Goal: Navigation & Orientation: Go to known website

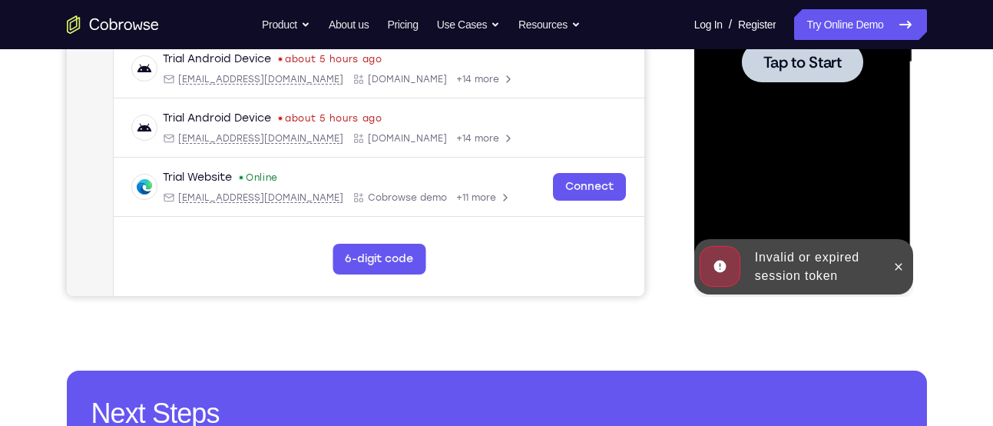
scroll to position [427, 0]
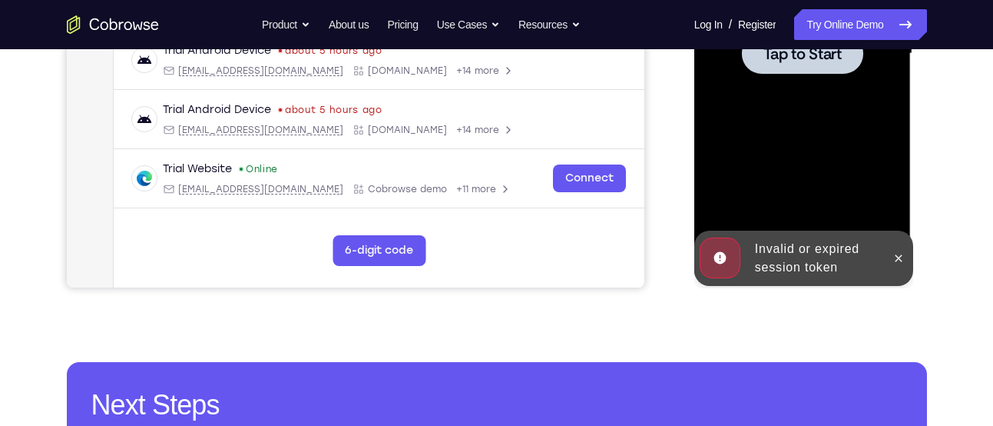
click at [807, 65] on div at bounding box center [802, 53] width 121 height 41
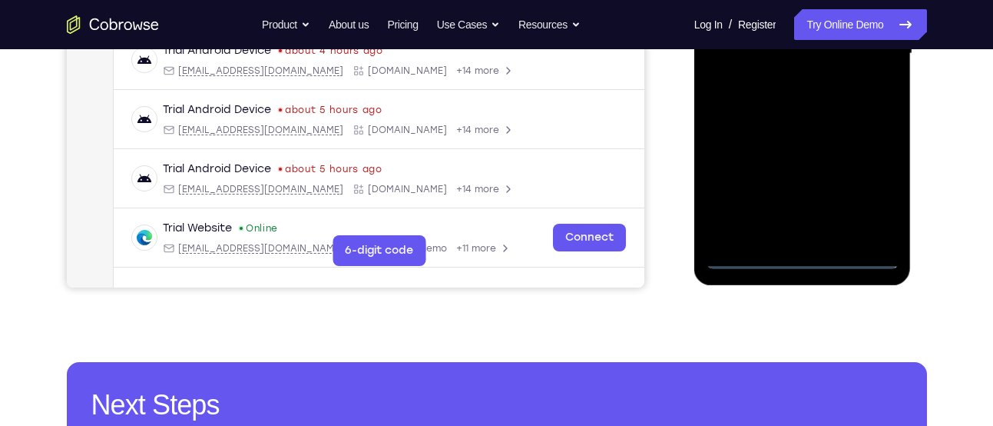
click at [854, 259] on div at bounding box center [803, 54] width 194 height 430
drag, startPoint x: 767, startPoint y: 189, endPoint x: 910, endPoint y: 167, distance: 145.3
click at [910, 167] on div at bounding box center [802, 56] width 217 height 458
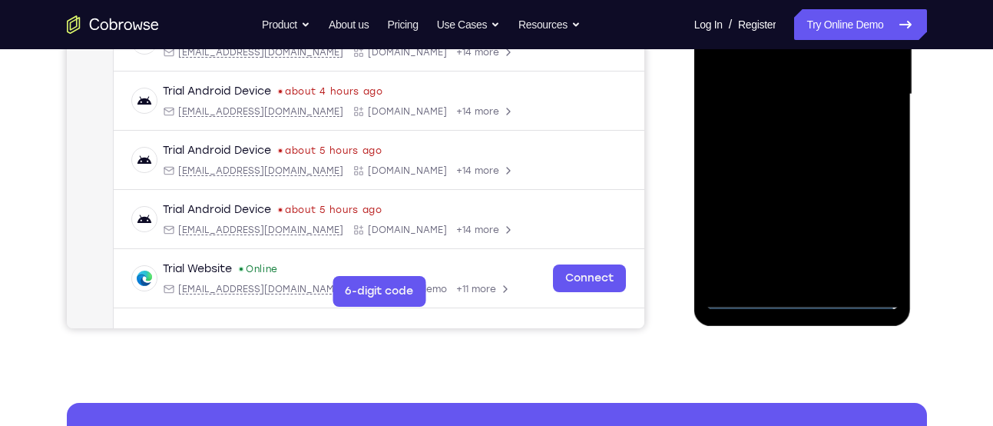
click at [745, 78] on div at bounding box center [803, 94] width 194 height 430
click at [870, 237] on div at bounding box center [803, 94] width 194 height 430
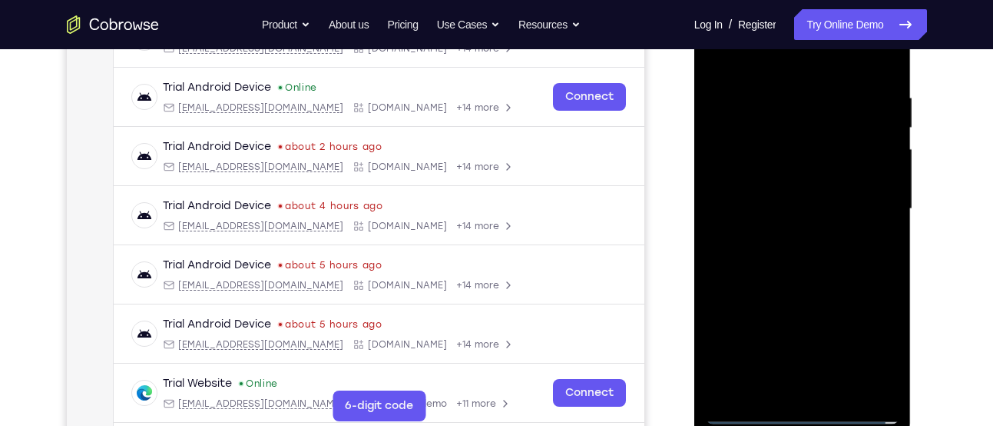
scroll to position [268, 0]
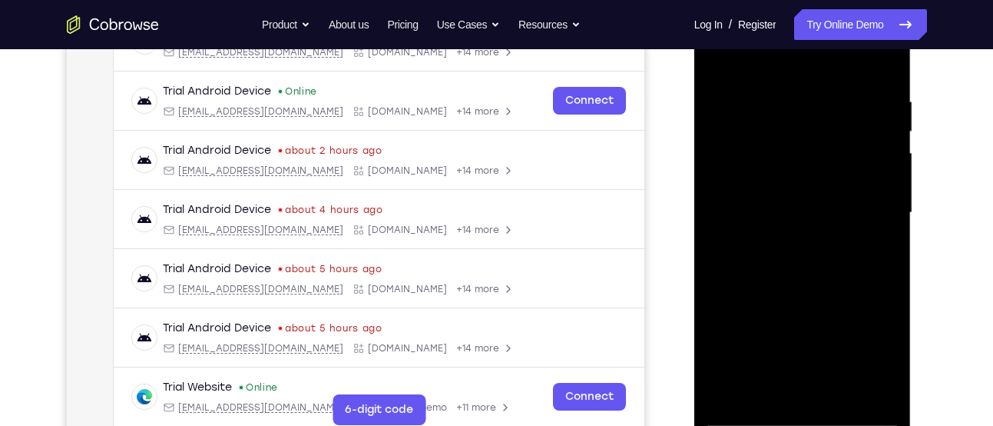
click at [845, 70] on div at bounding box center [803, 213] width 194 height 430
click at [870, 201] on div at bounding box center [803, 213] width 194 height 430
click at [781, 244] on div at bounding box center [803, 213] width 194 height 430
click at [805, 289] on div at bounding box center [803, 213] width 194 height 430
click at [816, 144] on div at bounding box center [803, 213] width 194 height 430
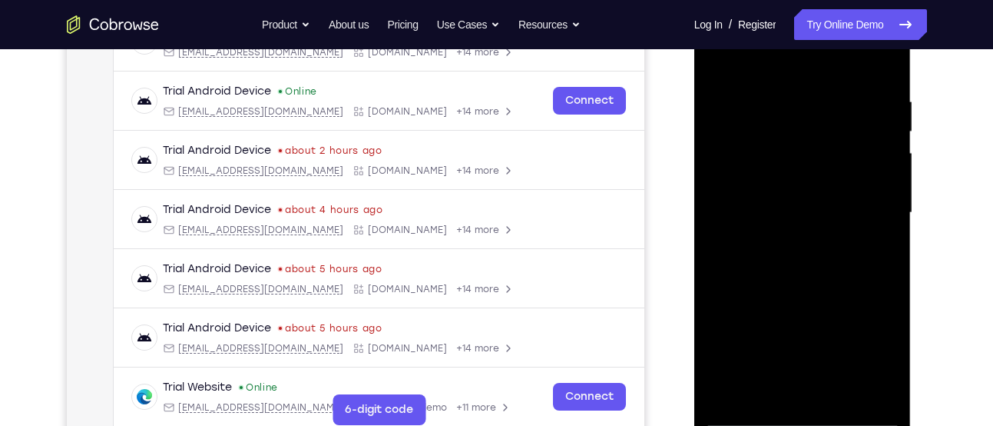
click at [796, 179] on div at bounding box center [803, 213] width 194 height 430
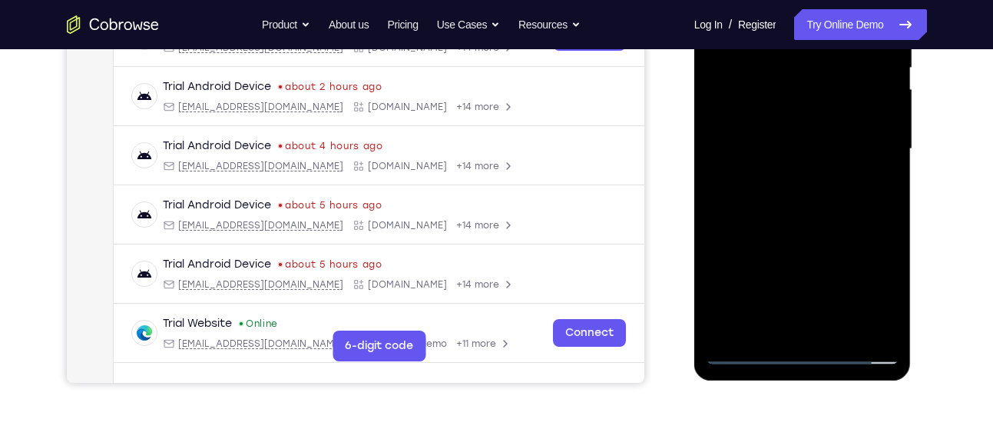
scroll to position [356, 0]
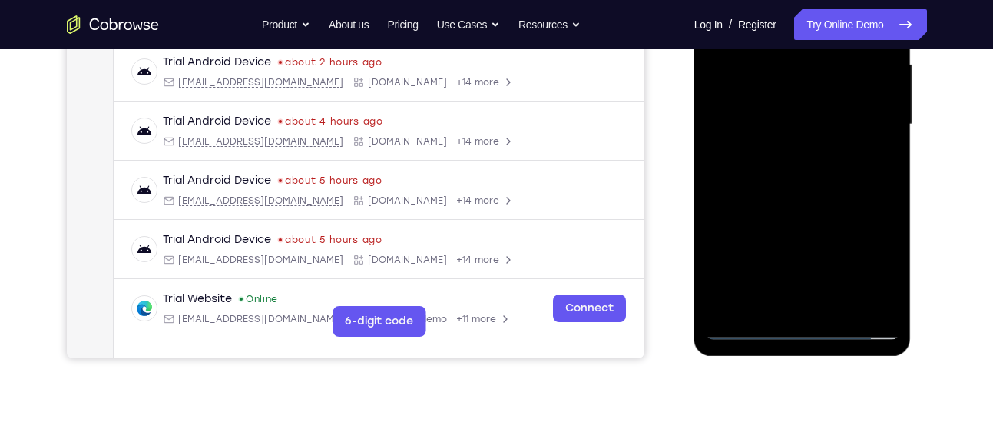
click at [833, 215] on div at bounding box center [803, 124] width 194 height 430
click at [827, 305] on div at bounding box center [803, 124] width 194 height 430
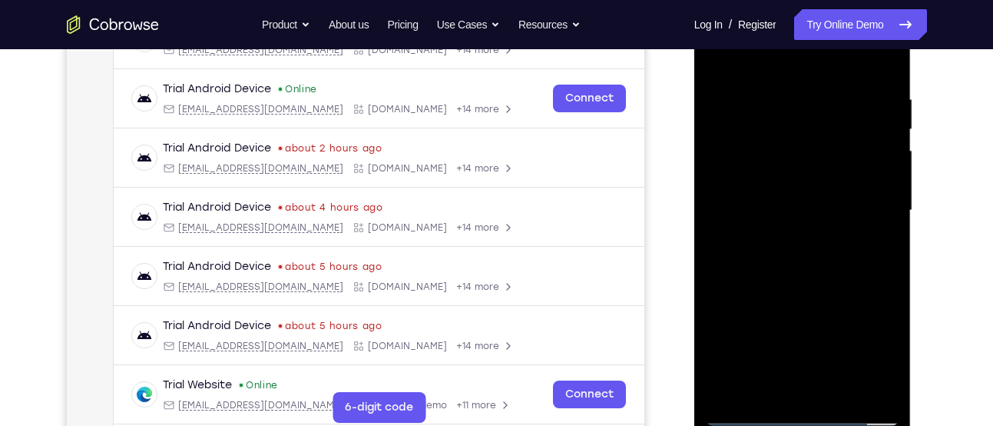
scroll to position [265, 0]
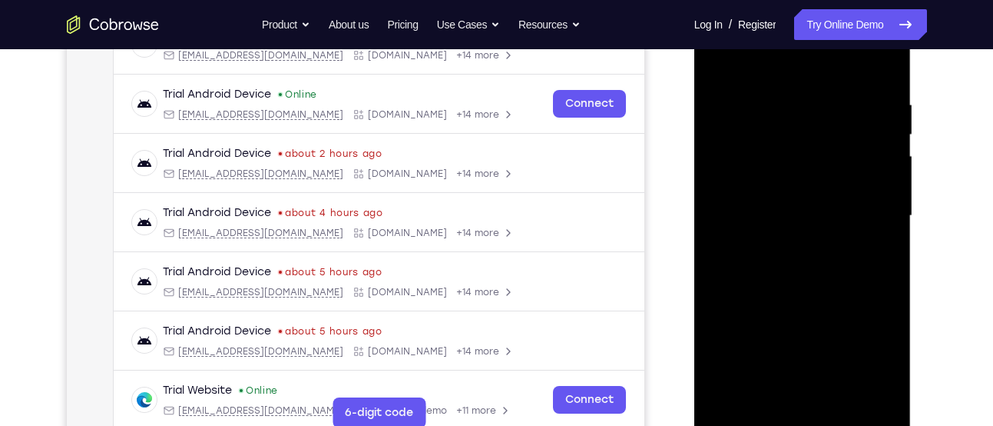
click at [765, 199] on div at bounding box center [803, 216] width 194 height 430
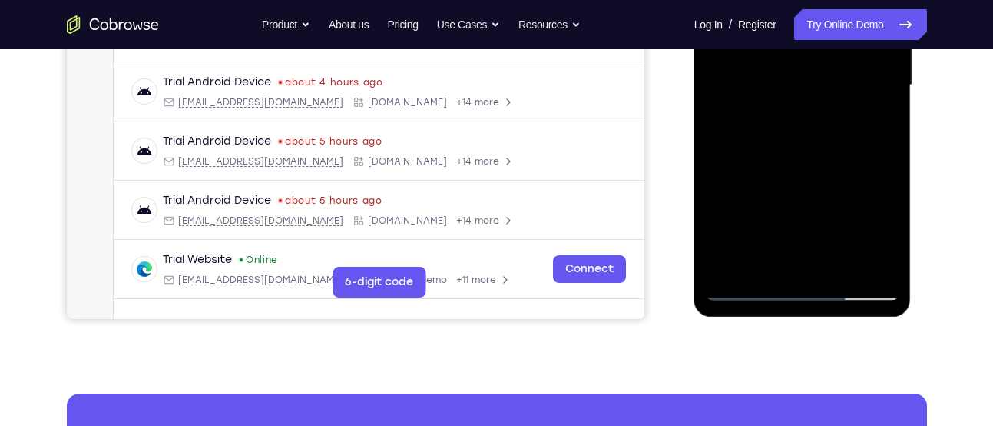
scroll to position [396, 0]
click at [822, 145] on div at bounding box center [803, 84] width 194 height 430
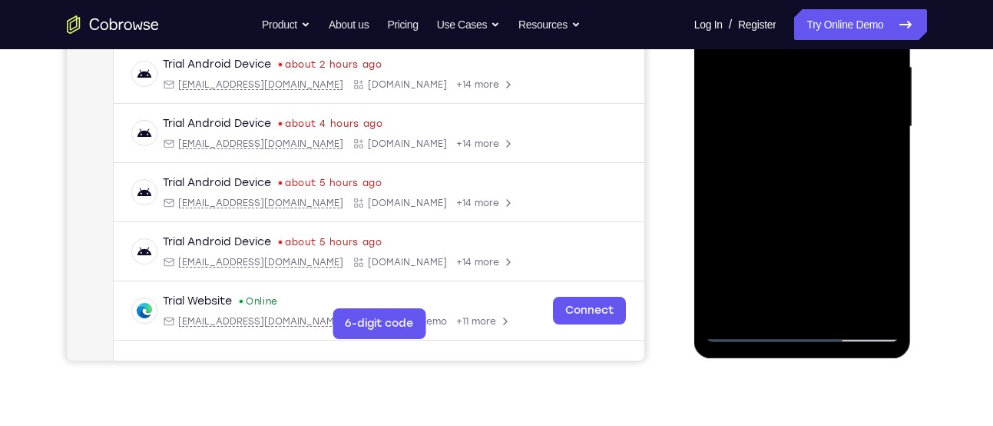
click at [891, 286] on div at bounding box center [803, 127] width 194 height 430
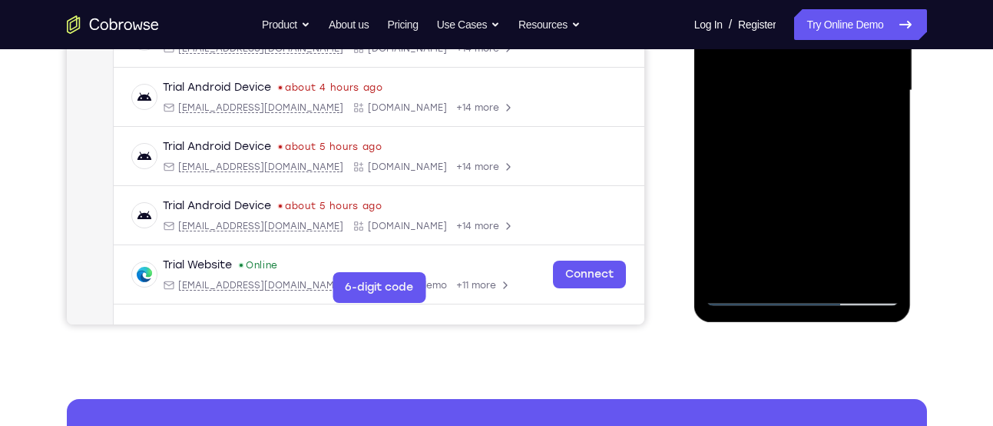
scroll to position [398, 0]
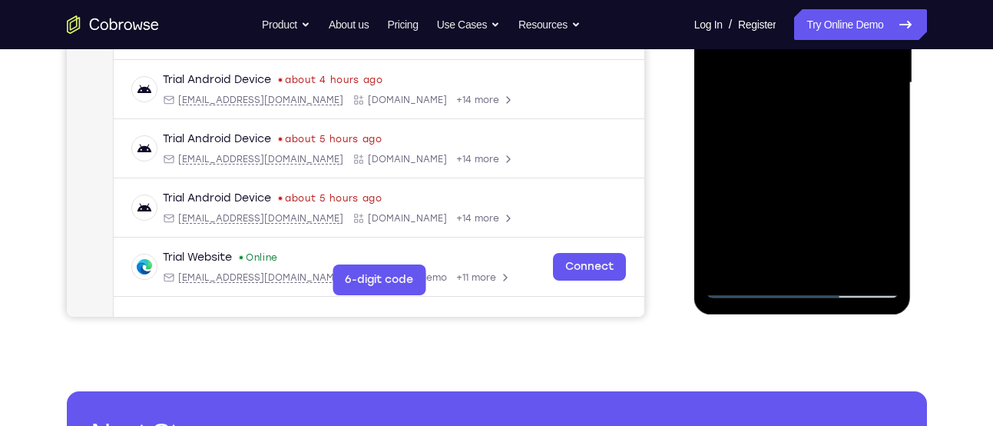
click at [845, 270] on div at bounding box center [803, 83] width 194 height 430
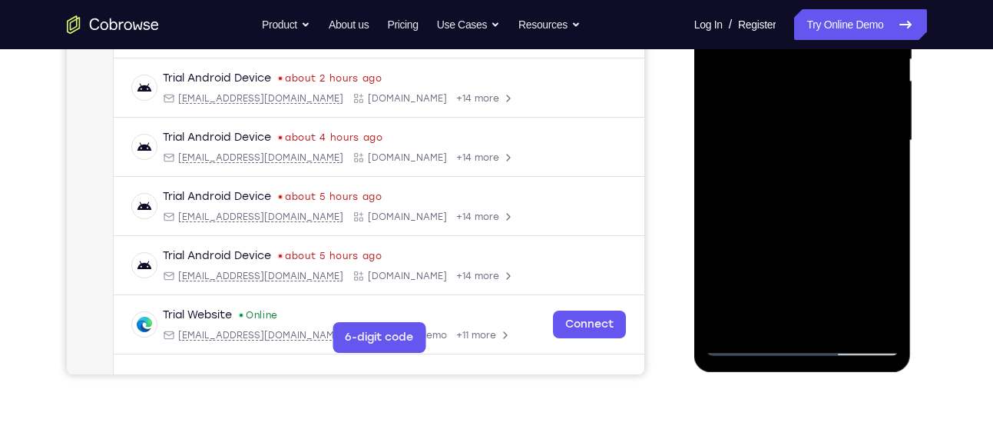
scroll to position [339, 0]
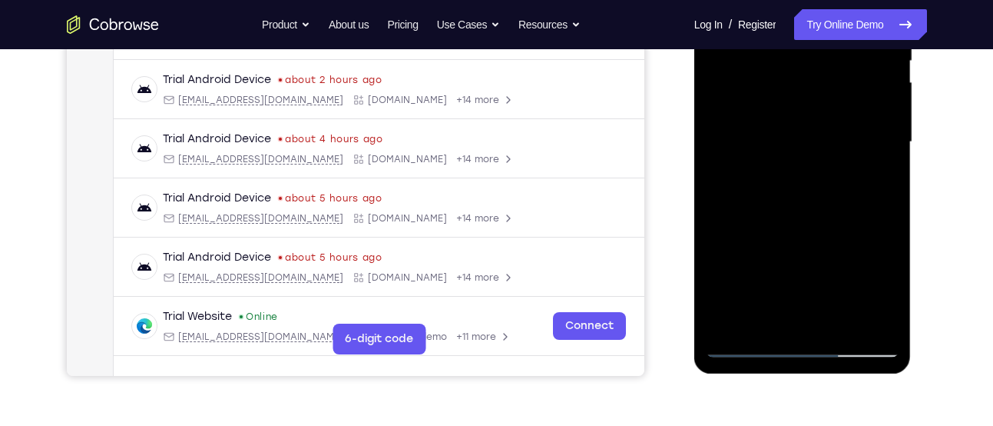
click at [824, 225] on div at bounding box center [803, 142] width 194 height 430
click at [784, 218] on div at bounding box center [803, 142] width 194 height 430
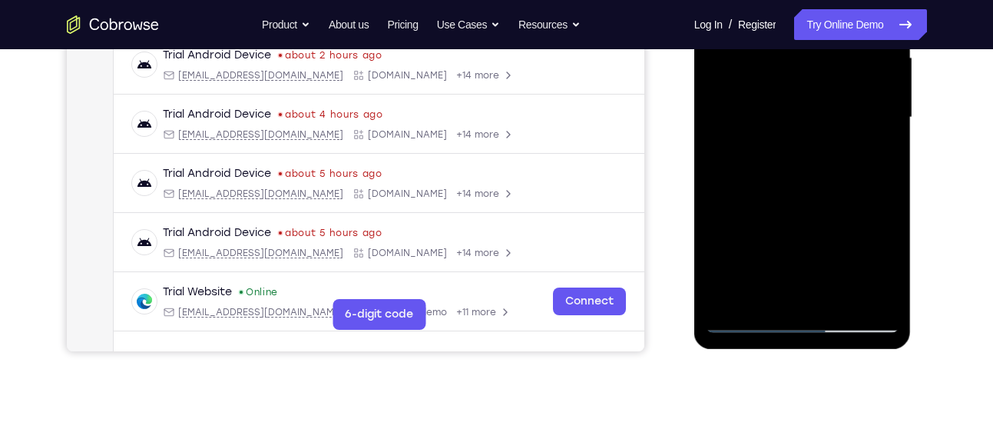
scroll to position [398, 0]
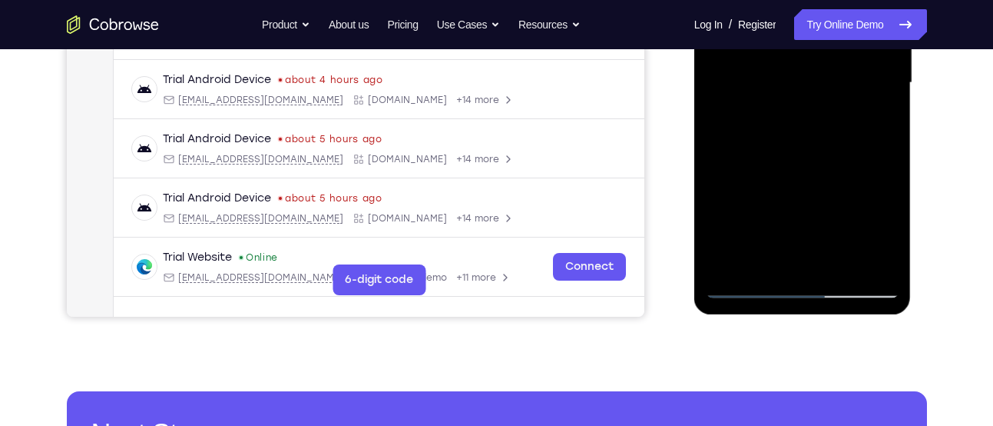
click at [745, 284] on div at bounding box center [803, 83] width 194 height 430
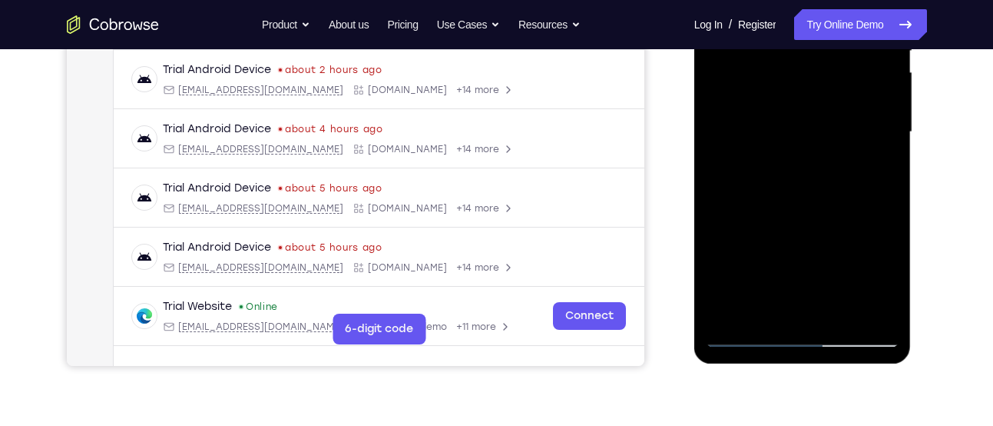
scroll to position [348, 0]
click at [784, 146] on div at bounding box center [803, 133] width 194 height 430
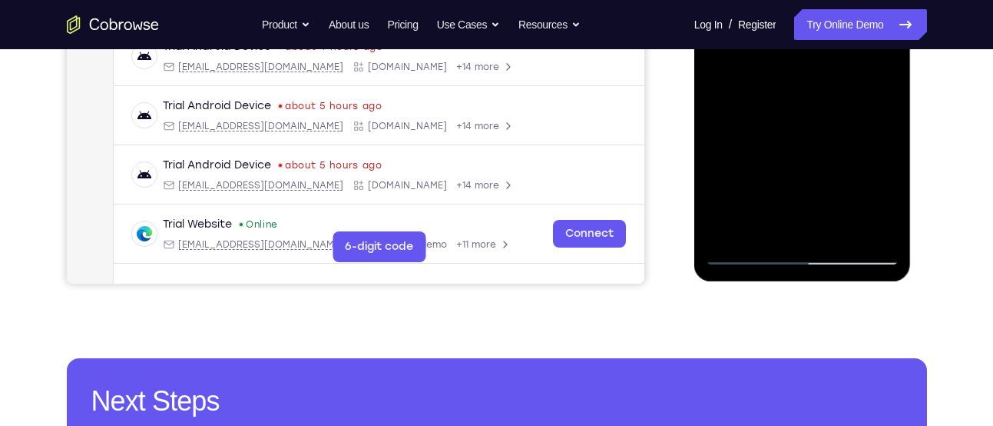
scroll to position [415, 0]
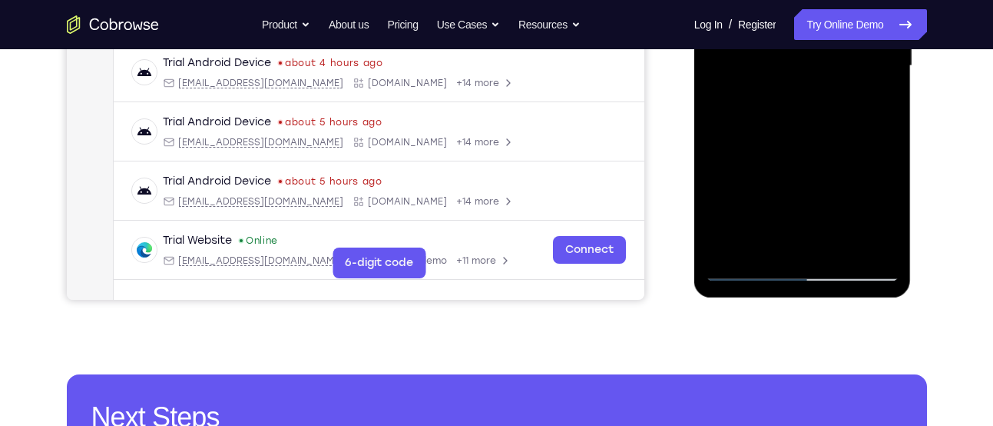
click at [744, 274] on div at bounding box center [803, 66] width 194 height 430
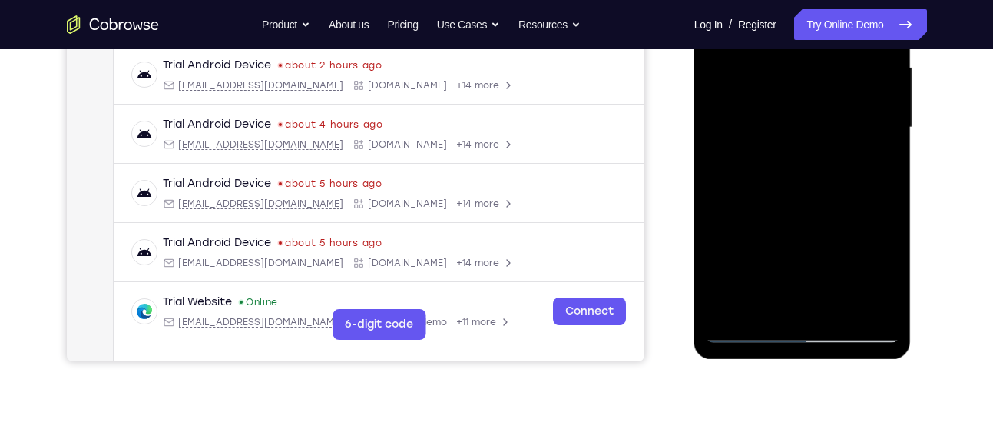
scroll to position [353, 0]
click at [824, 207] on div at bounding box center [803, 128] width 194 height 430
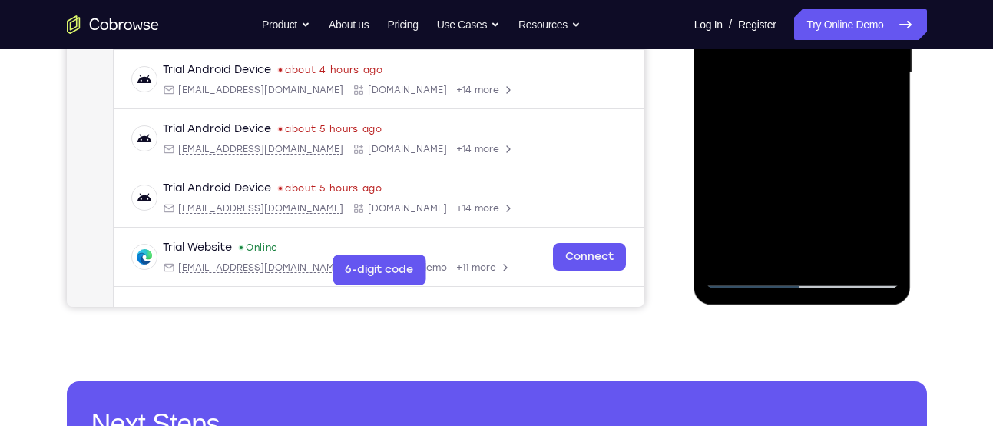
scroll to position [409, 0]
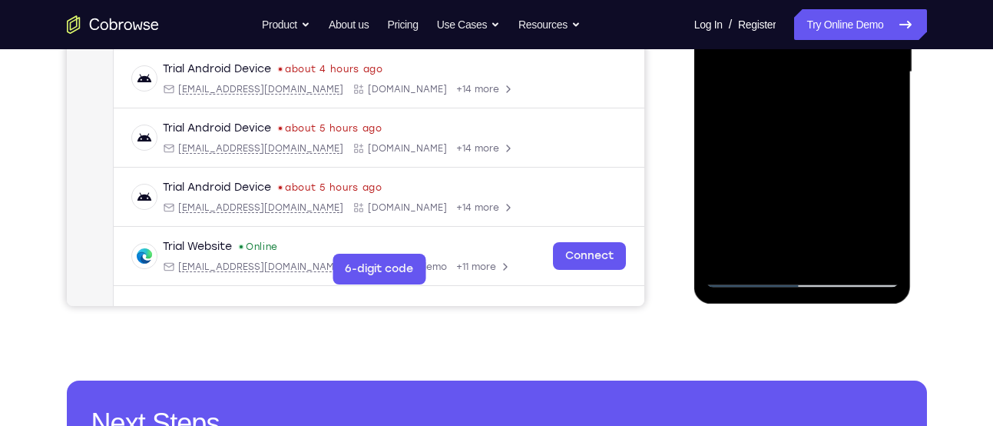
click at [751, 280] on div at bounding box center [803, 72] width 194 height 430
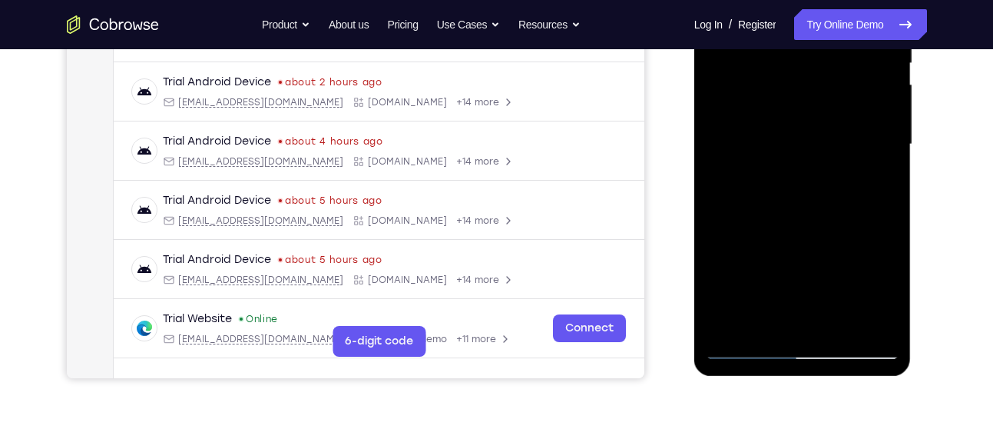
scroll to position [335, 0]
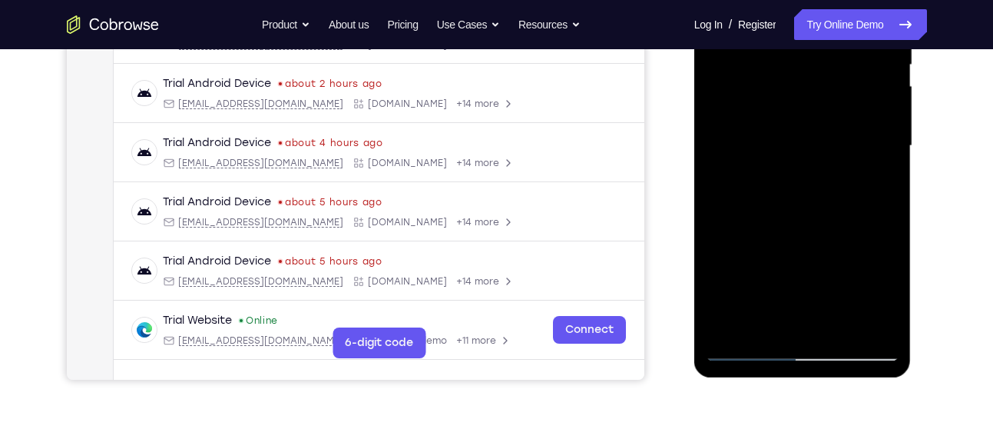
click at [824, 225] on div at bounding box center [803, 146] width 194 height 430
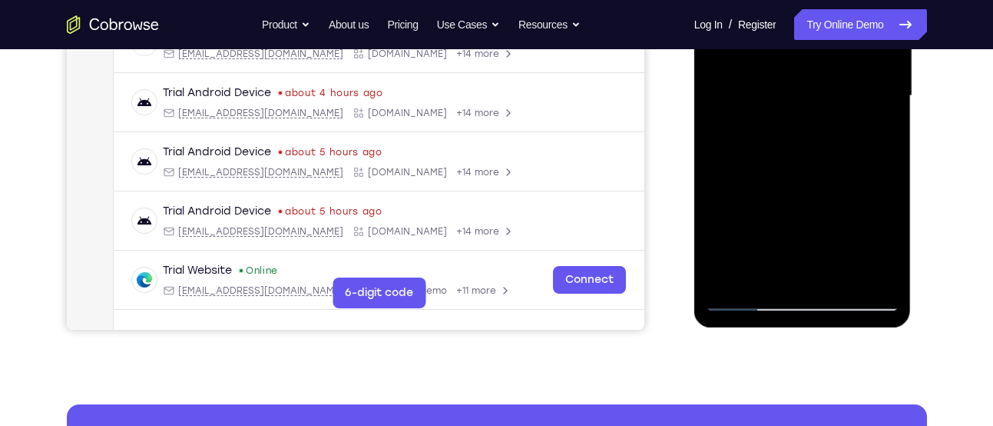
scroll to position [388, 0]
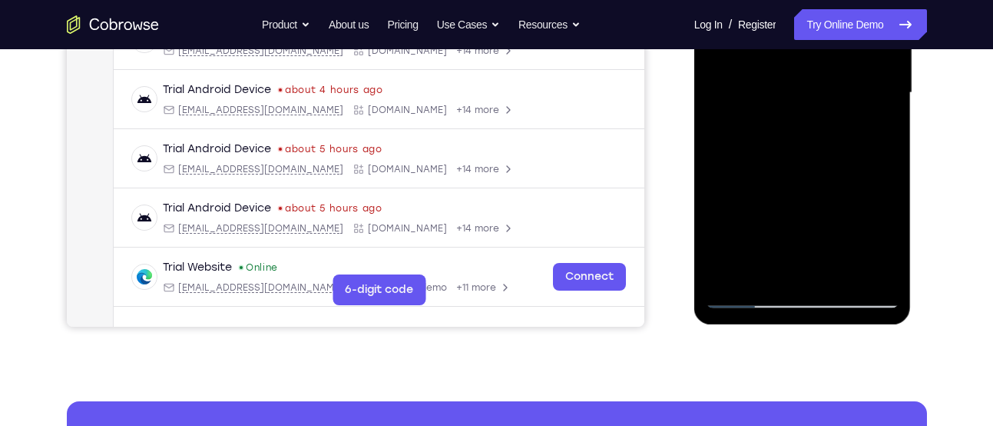
click at [751, 297] on div at bounding box center [803, 93] width 194 height 430
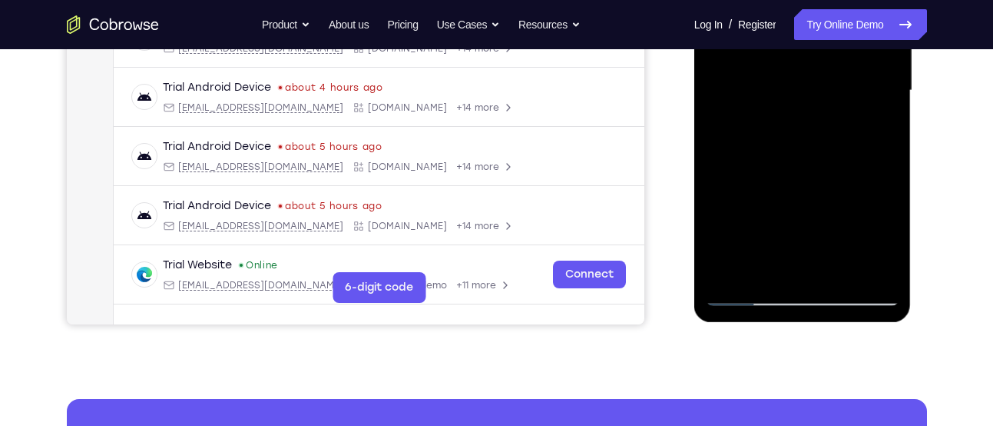
scroll to position [406, 0]
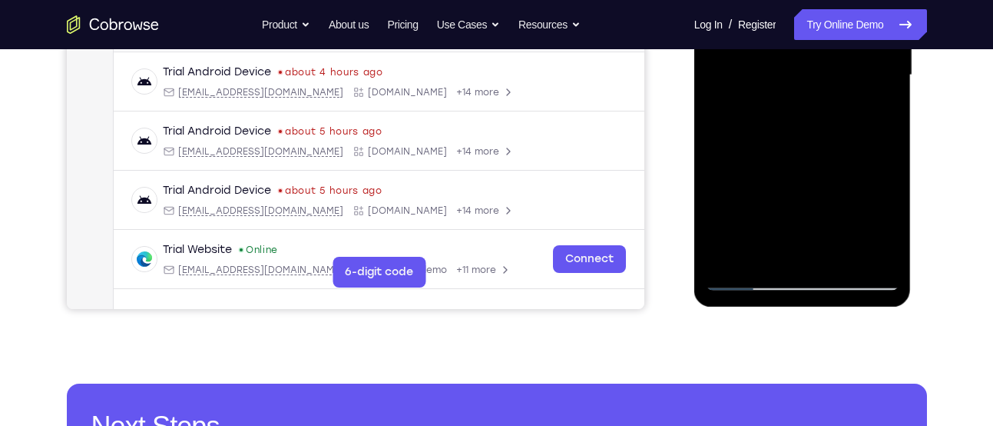
click at [744, 280] on div at bounding box center [803, 75] width 194 height 430
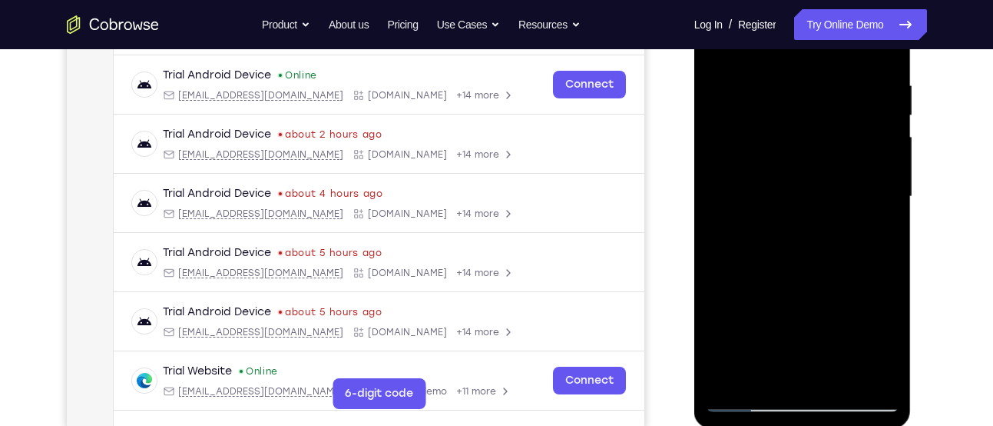
scroll to position [350, 0]
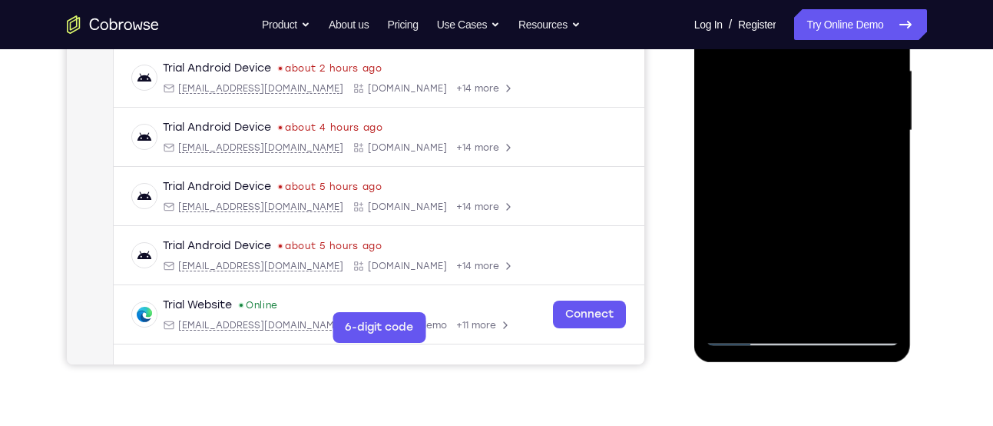
click at [838, 310] on div at bounding box center [803, 130] width 194 height 430
click at [744, 91] on div at bounding box center [803, 130] width 194 height 430
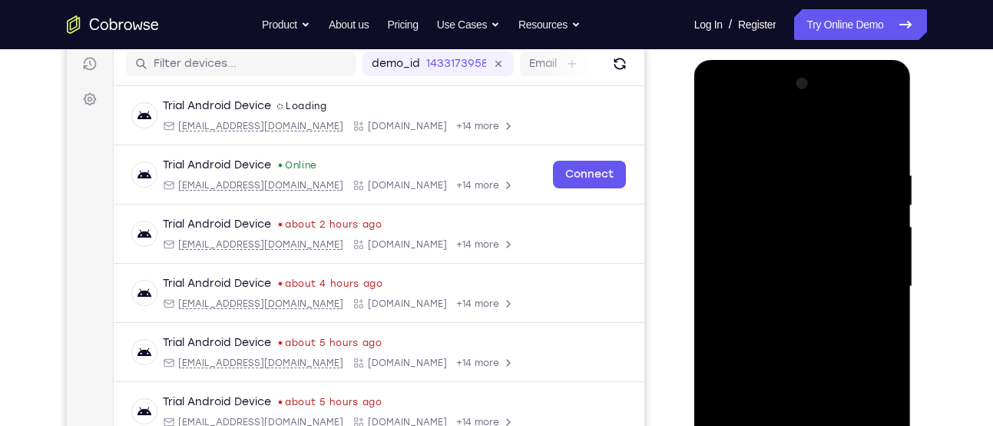
scroll to position [191, 0]
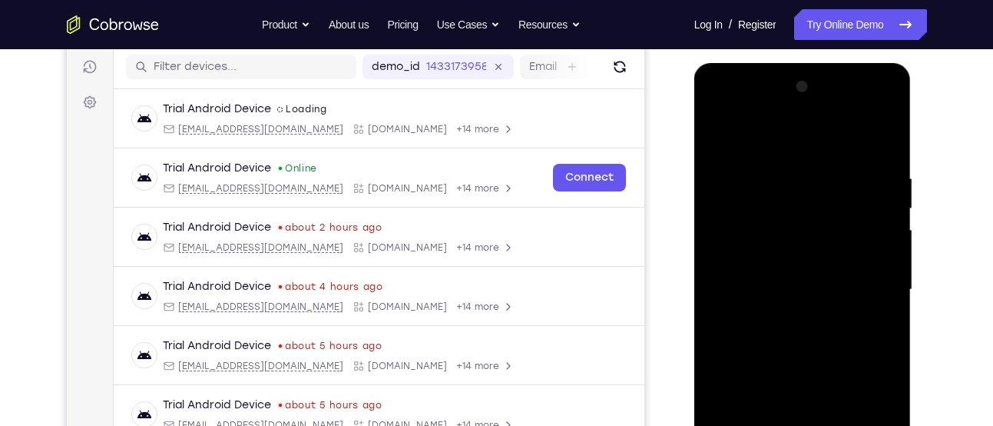
click at [740, 140] on div at bounding box center [803, 290] width 194 height 430
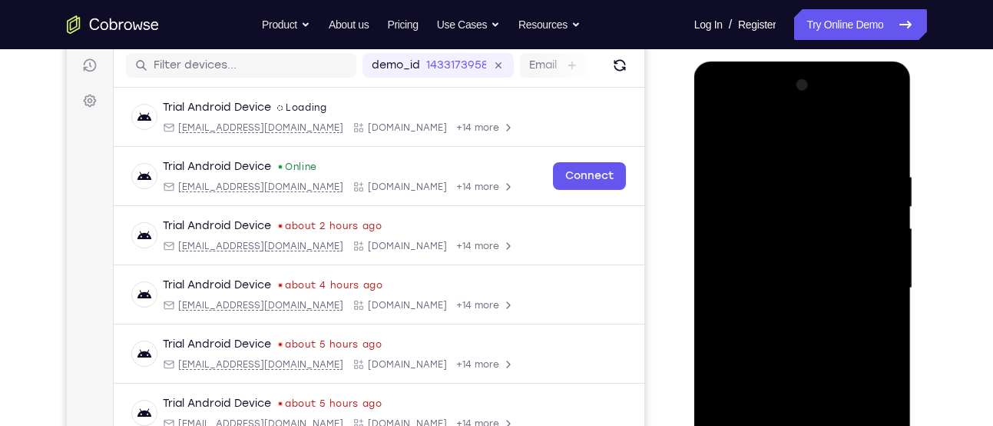
scroll to position [192, 0]
click at [718, 131] on div at bounding box center [803, 289] width 194 height 430
click at [719, 138] on div at bounding box center [803, 289] width 194 height 430
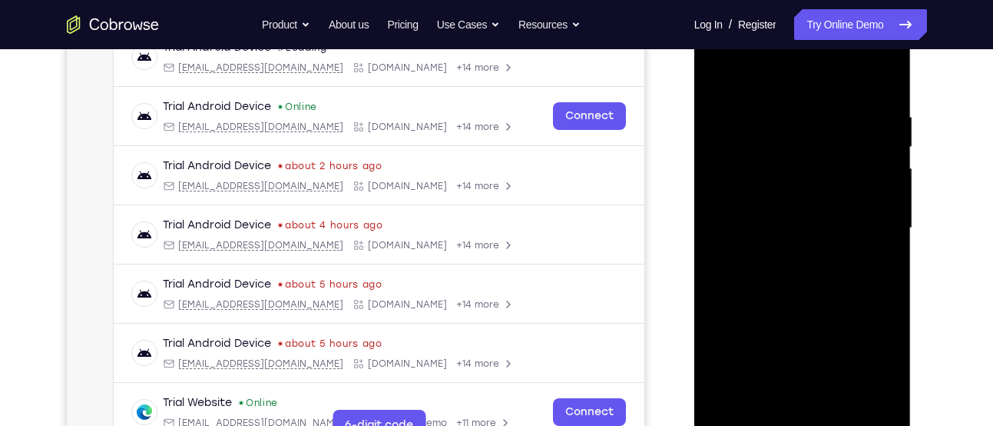
scroll to position [249, 0]
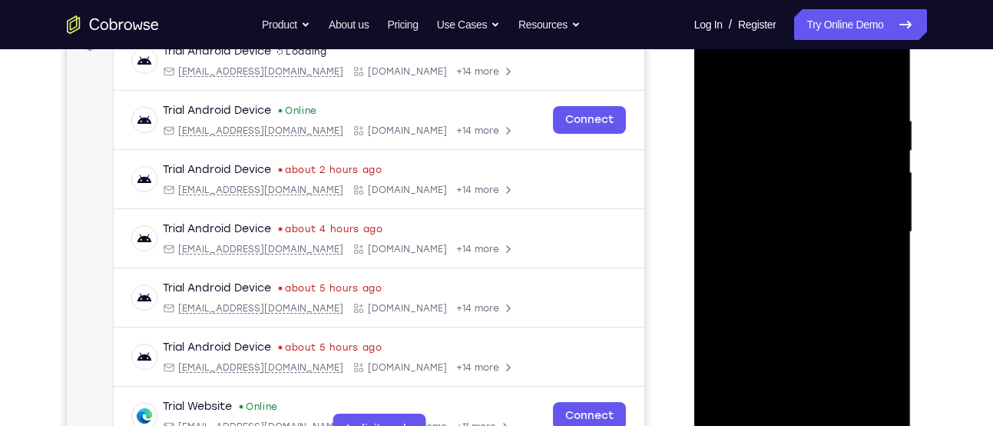
click at [757, 210] on div at bounding box center [803, 232] width 194 height 430
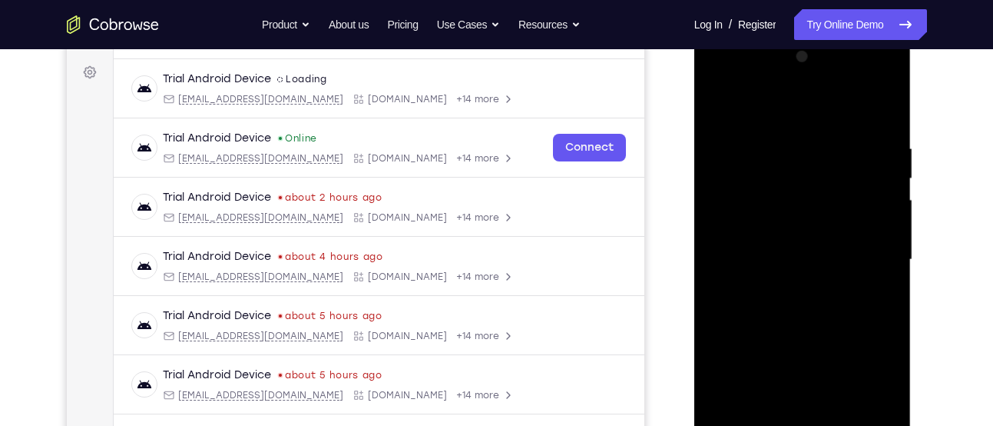
scroll to position [200, 0]
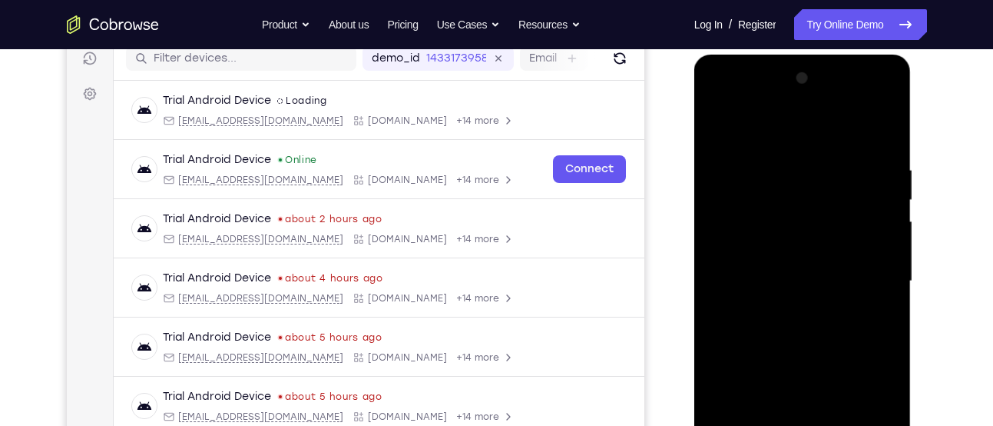
click at [720, 125] on div at bounding box center [803, 281] width 194 height 430
click at [781, 172] on div at bounding box center [803, 281] width 194 height 430
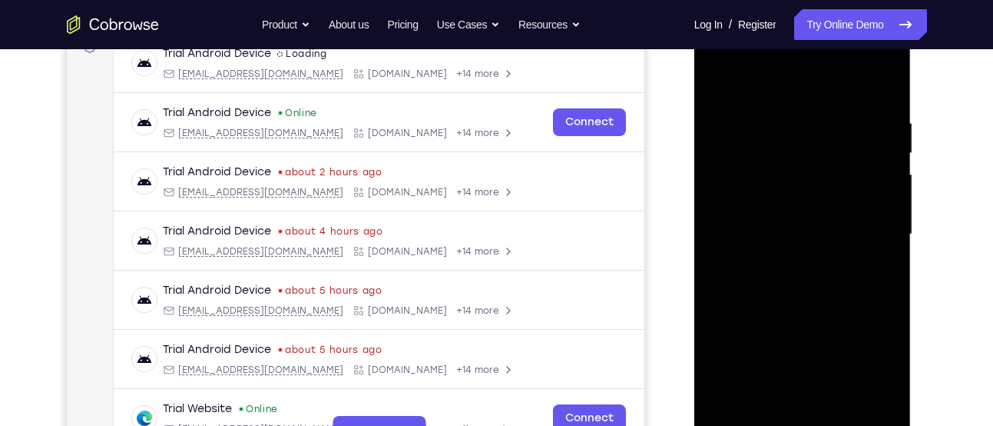
scroll to position [247, 0]
click at [880, 266] on div at bounding box center [803, 233] width 194 height 430
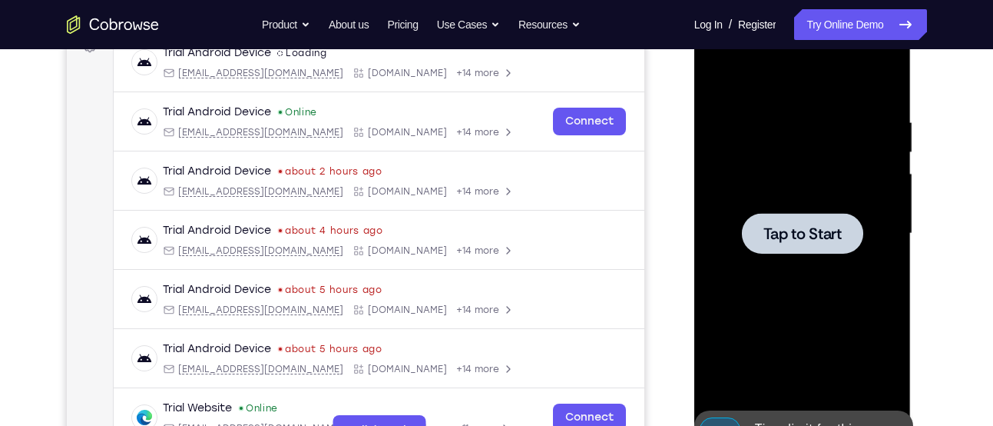
click at [795, 185] on div at bounding box center [803, 233] width 194 height 430
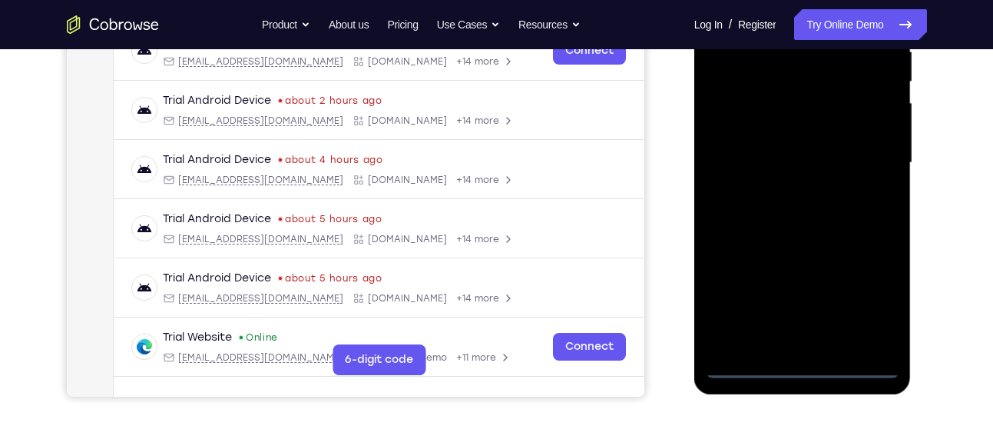
scroll to position [325, 0]
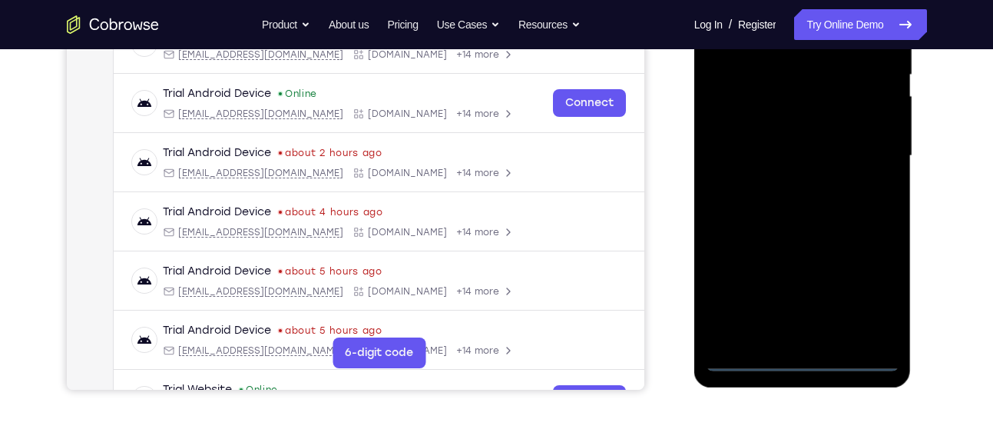
click at [862, 366] on div at bounding box center [803, 156] width 194 height 430
drag, startPoint x: 725, startPoint y: 217, endPoint x: 853, endPoint y: 198, distance: 129.6
click at [853, 198] on div at bounding box center [803, 156] width 194 height 430
click at [749, 149] on div at bounding box center [803, 156] width 194 height 430
click at [867, 304] on div at bounding box center [803, 156] width 194 height 430
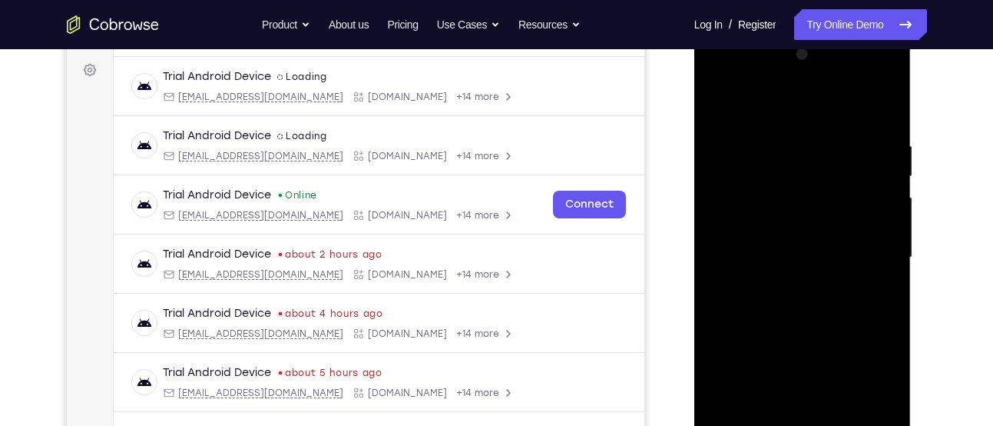
scroll to position [221, 0]
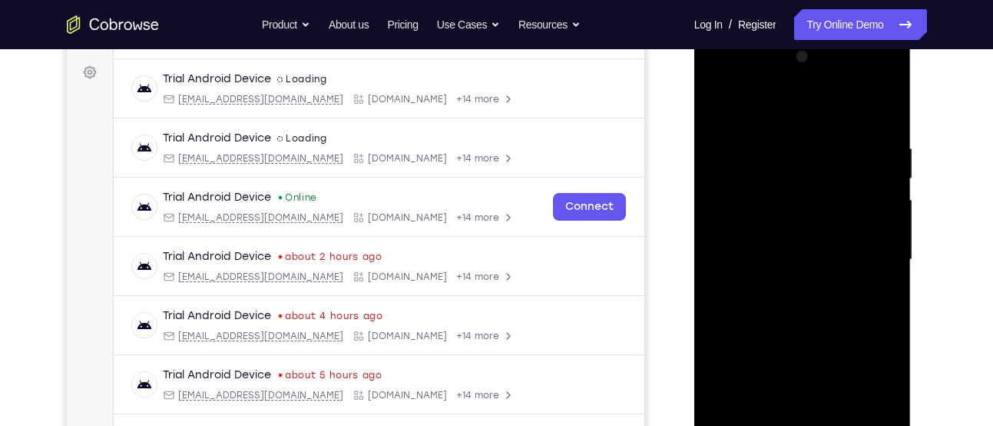
click at [796, 108] on div at bounding box center [803, 260] width 194 height 430
click at [863, 247] on div at bounding box center [803, 260] width 194 height 430
click at [774, 286] on div at bounding box center [803, 260] width 194 height 430
click at [799, 337] on div at bounding box center [803, 260] width 194 height 430
click at [832, 191] on div at bounding box center [803, 260] width 194 height 430
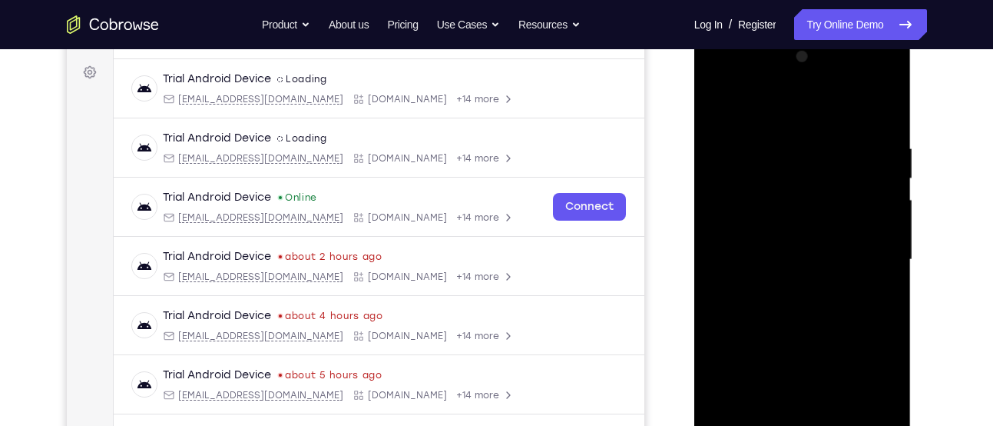
click at [817, 227] on div at bounding box center [803, 260] width 194 height 430
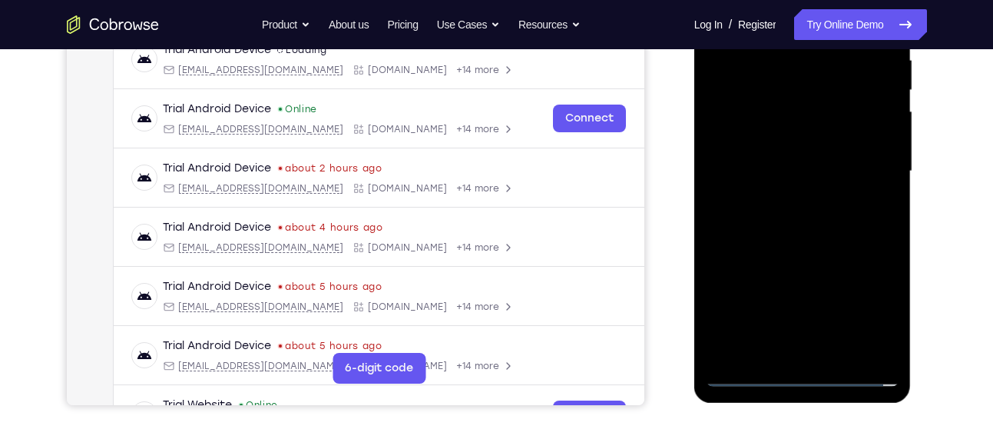
scroll to position [310, 0]
click at [806, 260] on div at bounding box center [803, 170] width 194 height 430
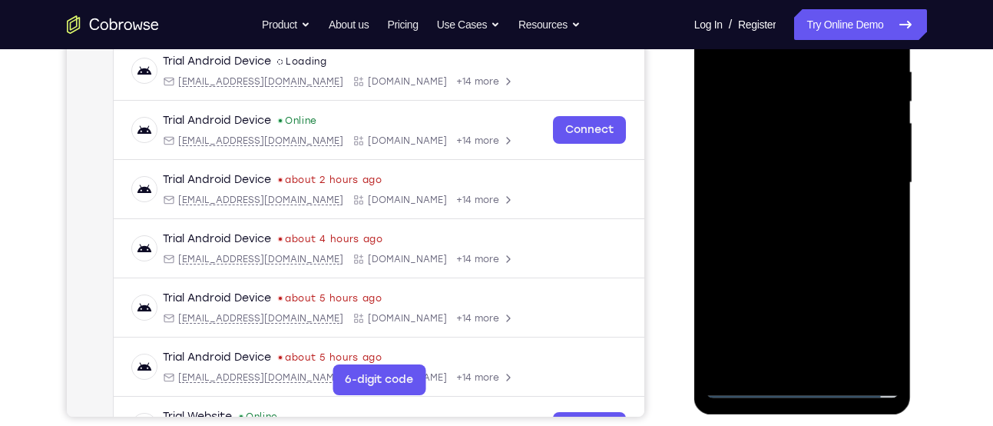
click at [811, 361] on div at bounding box center [803, 183] width 194 height 430
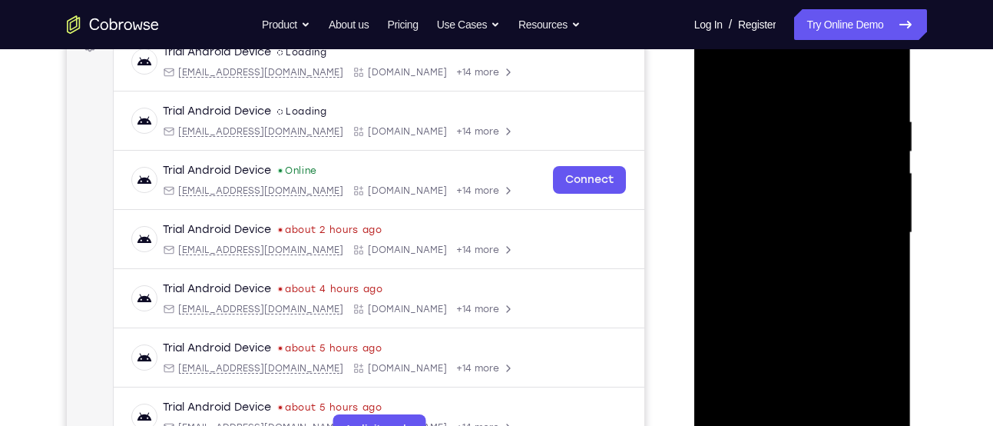
scroll to position [237, 0]
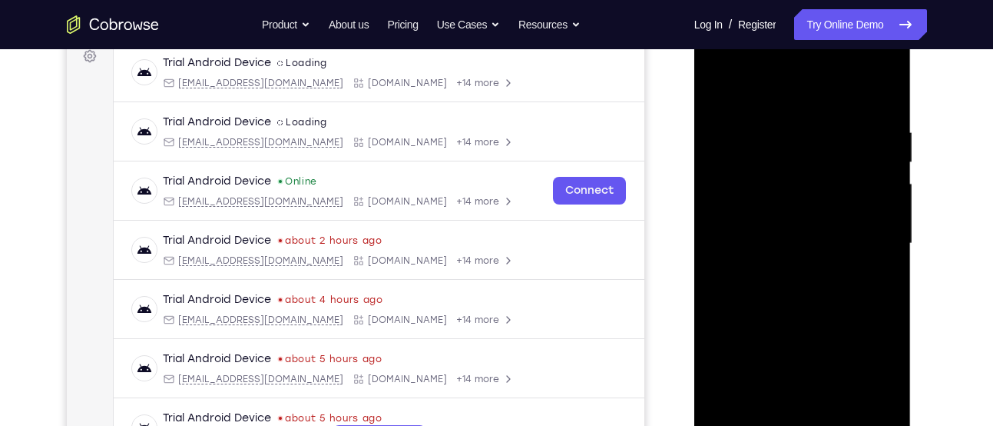
click at [781, 225] on div at bounding box center [803, 243] width 194 height 430
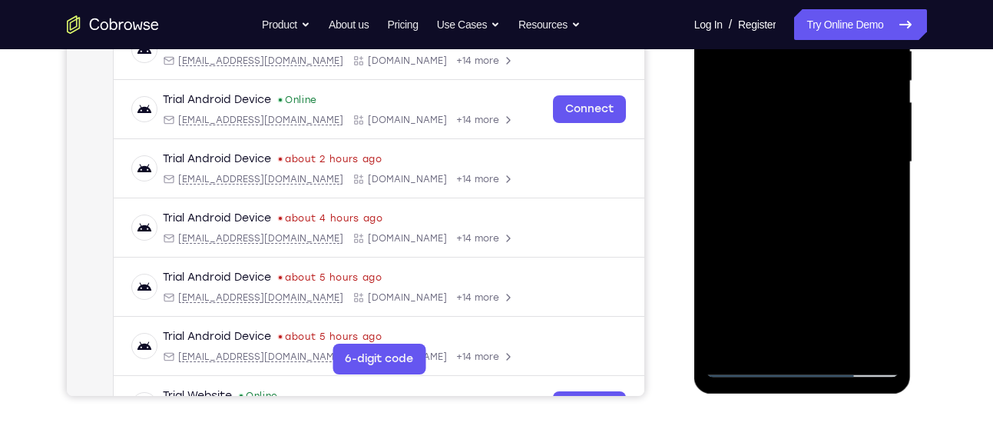
scroll to position [320, 0]
click at [835, 219] on div at bounding box center [803, 161] width 194 height 430
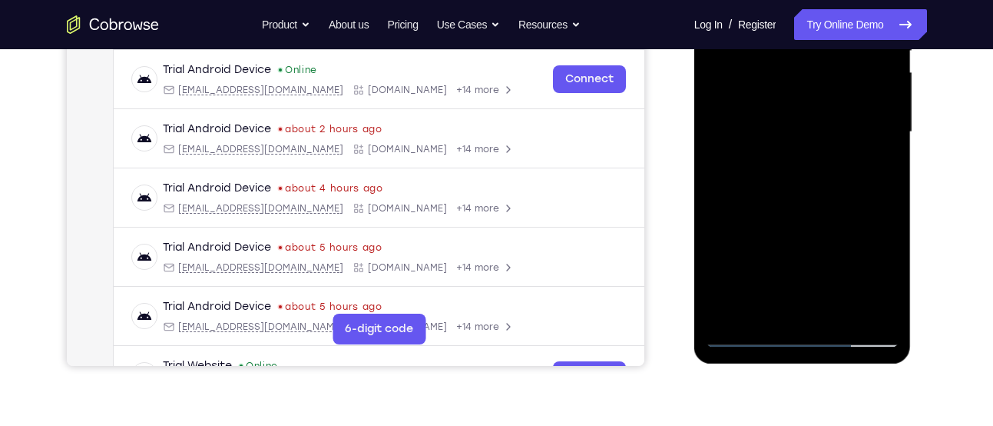
scroll to position [350, 0]
click at [845, 310] on div at bounding box center [803, 131] width 194 height 430
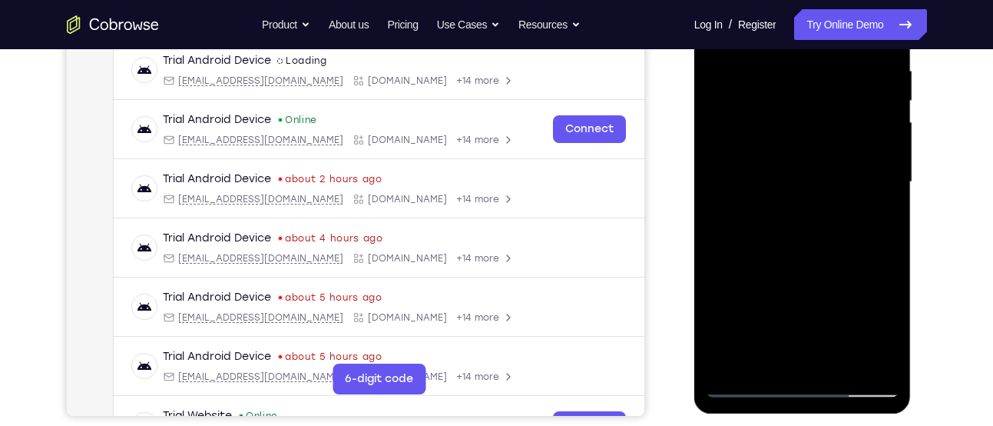
scroll to position [296, 0]
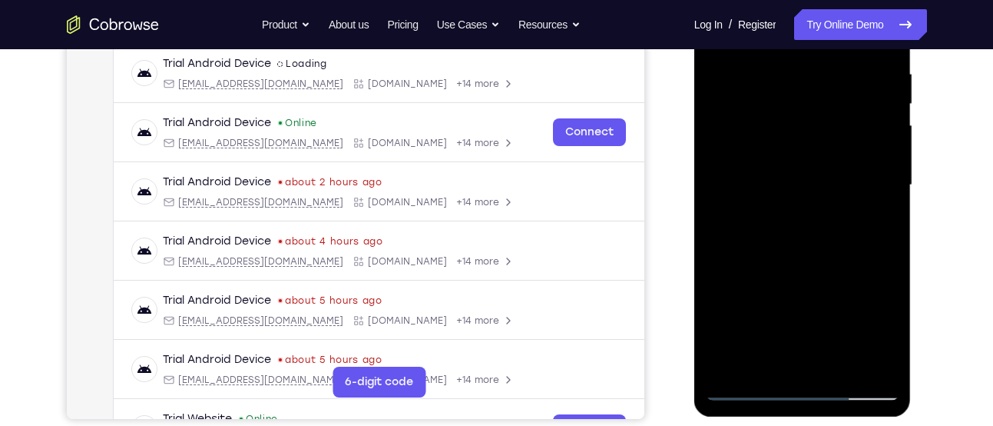
click at [805, 270] on div at bounding box center [803, 185] width 194 height 430
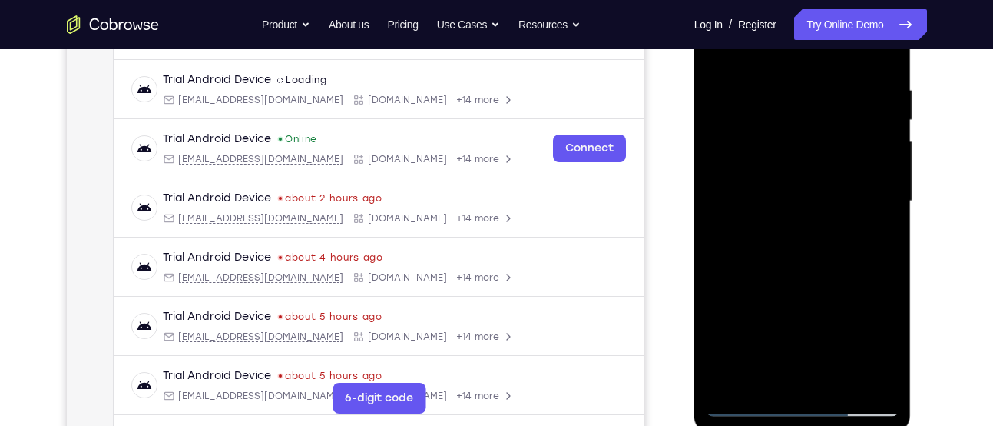
scroll to position [279, 0]
click at [826, 174] on div at bounding box center [803, 202] width 194 height 430
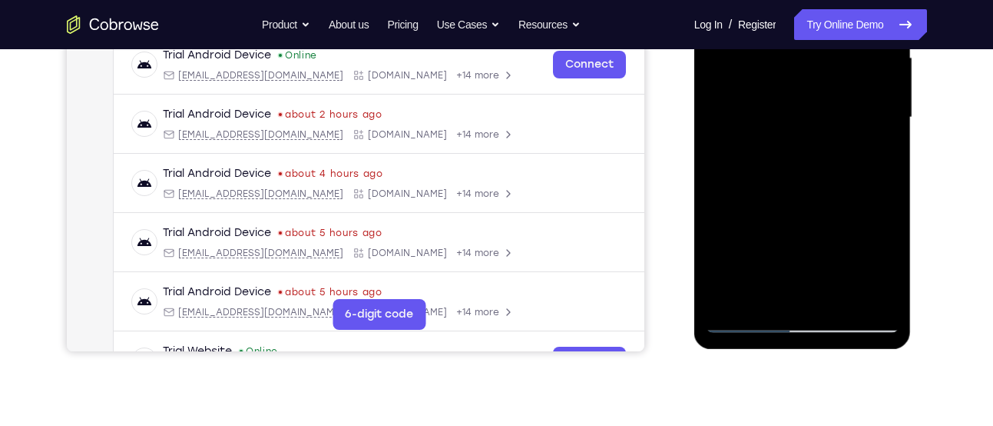
scroll to position [372, 0]
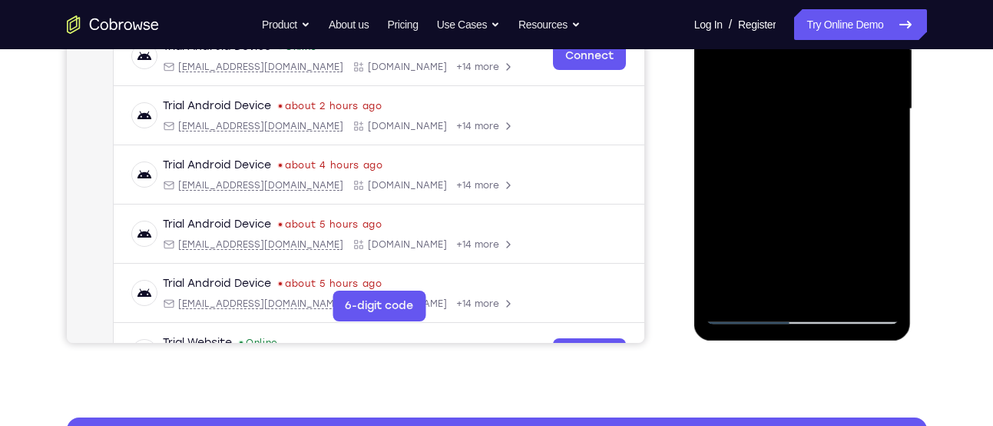
click at [744, 313] on div at bounding box center [803, 109] width 194 height 430
click at [768, 281] on div at bounding box center [803, 109] width 194 height 430
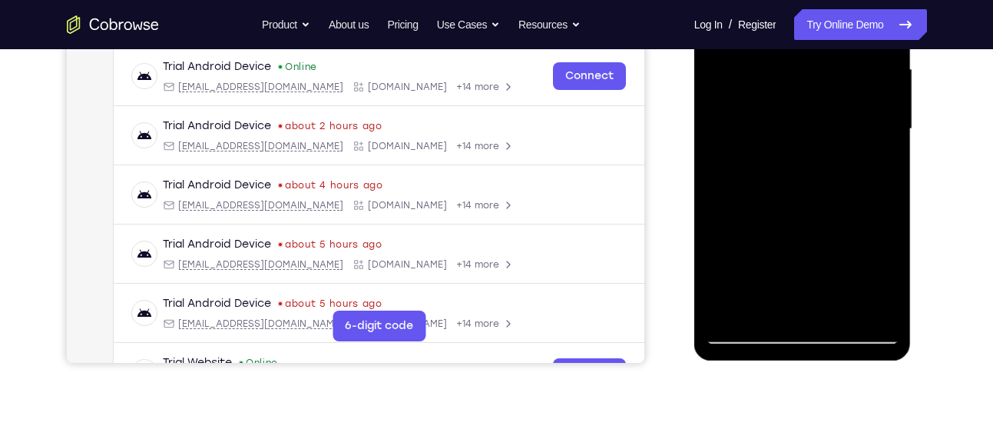
scroll to position [353, 0]
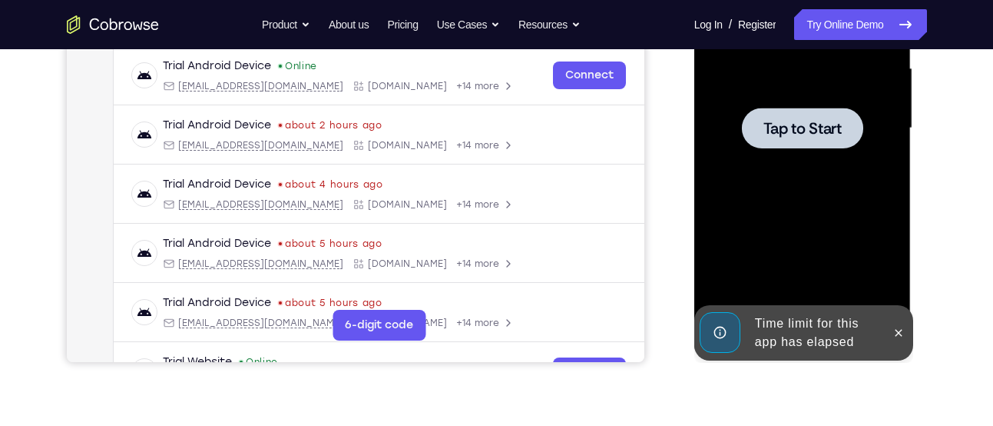
click at [819, 109] on div at bounding box center [802, 128] width 121 height 41
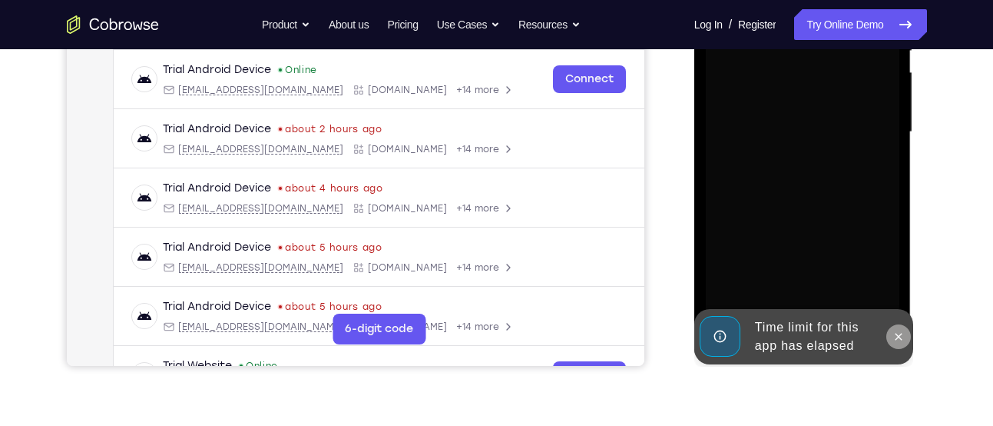
click at [900, 328] on button at bounding box center [899, 336] width 25 height 25
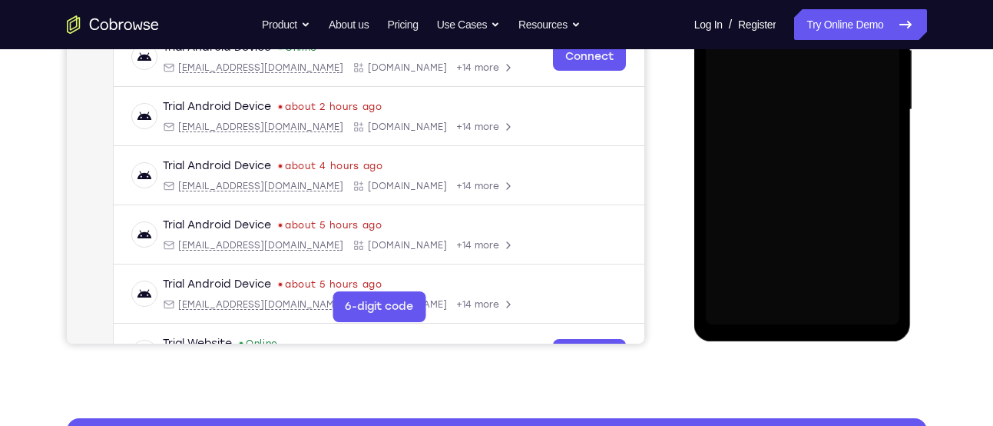
scroll to position [373, 0]
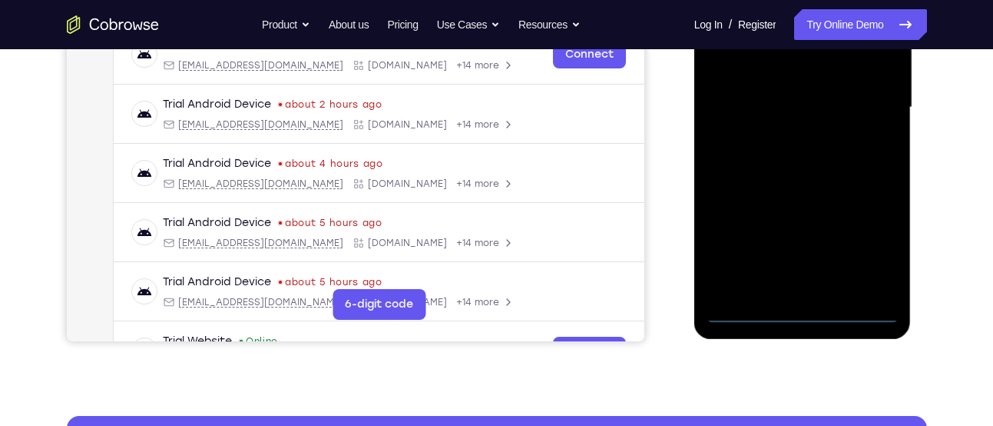
click at [850, 310] on div at bounding box center [803, 107] width 194 height 430
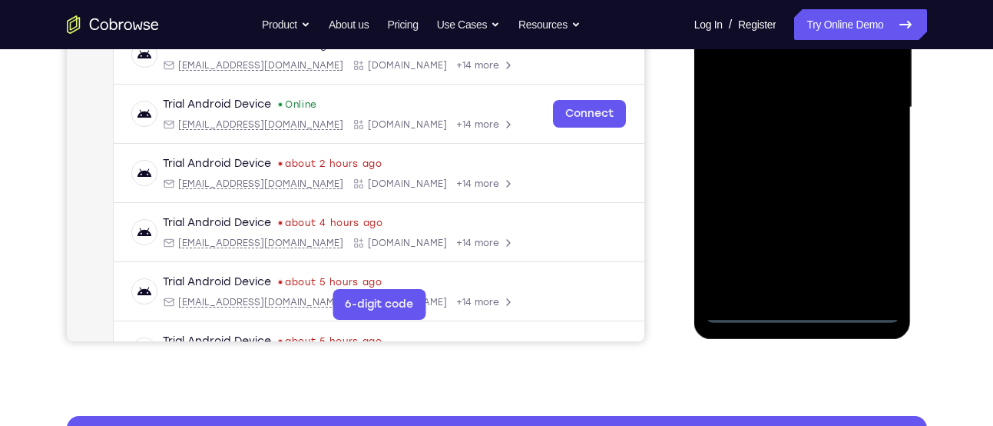
drag, startPoint x: 738, startPoint y: 191, endPoint x: 890, endPoint y: 171, distance: 153.5
click at [890, 171] on div at bounding box center [803, 107] width 194 height 430
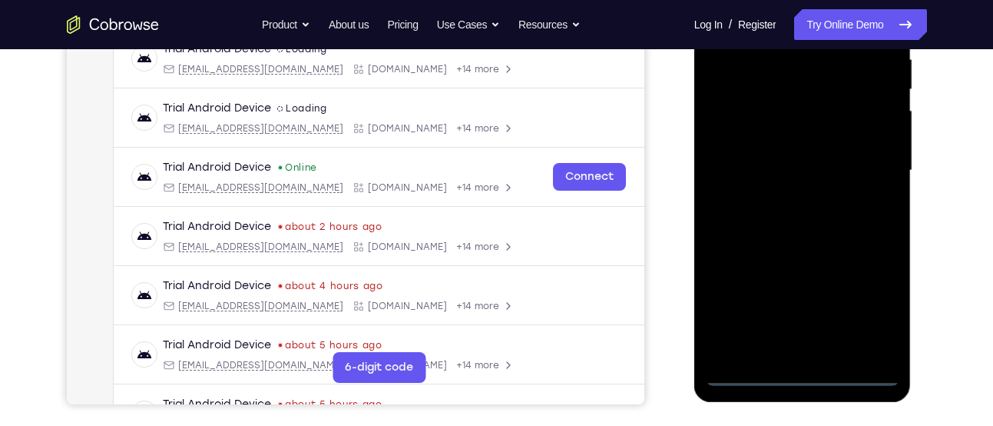
scroll to position [310, 0]
click at [747, 157] on div at bounding box center [803, 171] width 194 height 430
click at [857, 307] on div at bounding box center [803, 171] width 194 height 430
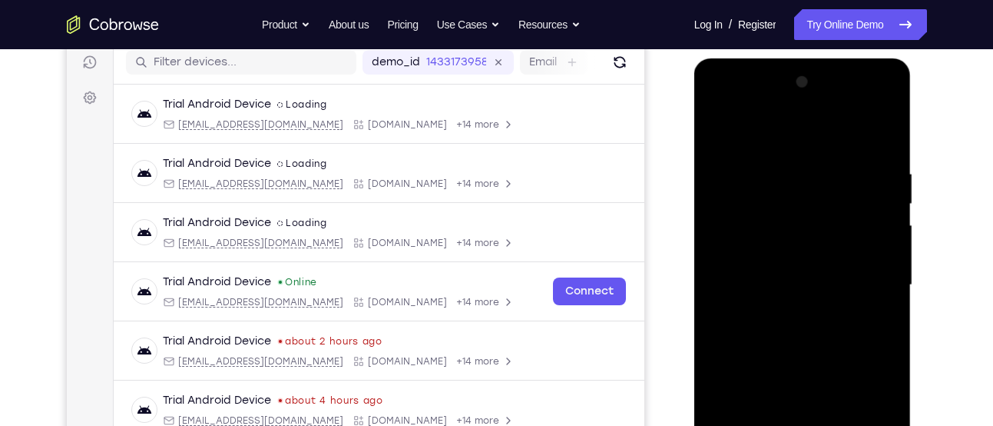
scroll to position [195, 0]
click at [776, 152] on div at bounding box center [803, 286] width 194 height 430
click at [794, 123] on div at bounding box center [803, 286] width 194 height 430
click at [862, 276] on div at bounding box center [803, 286] width 194 height 430
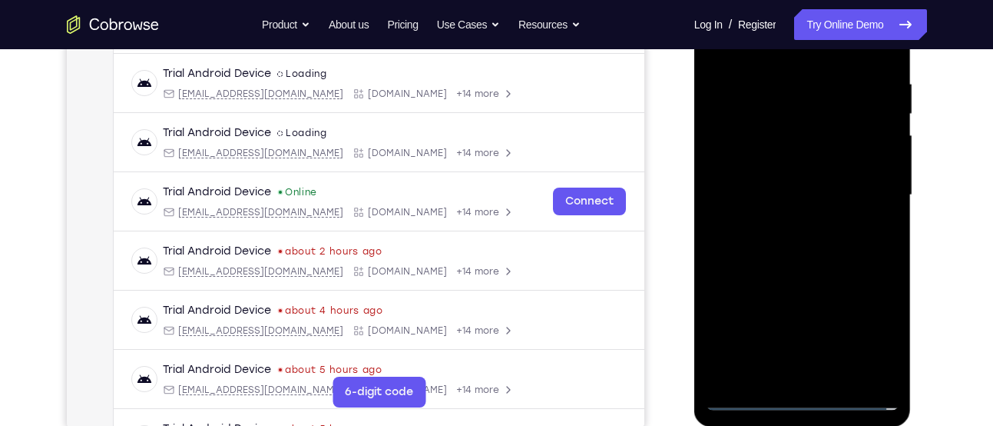
scroll to position [287, 0]
click at [779, 222] on div at bounding box center [803, 194] width 194 height 430
click at [837, 195] on div at bounding box center [803, 194] width 194 height 430
click at [838, 201] on div at bounding box center [803, 194] width 194 height 430
click at [766, 155] on div at bounding box center [803, 194] width 194 height 430
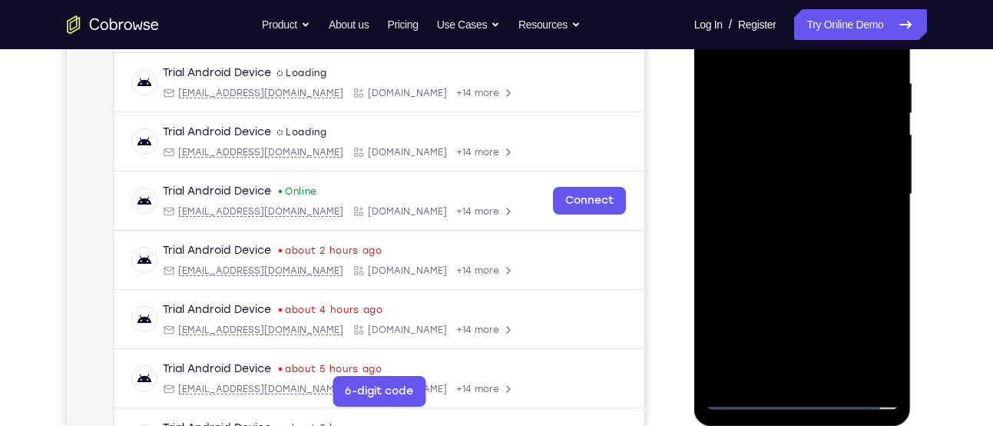
click at [774, 172] on div at bounding box center [803, 194] width 194 height 430
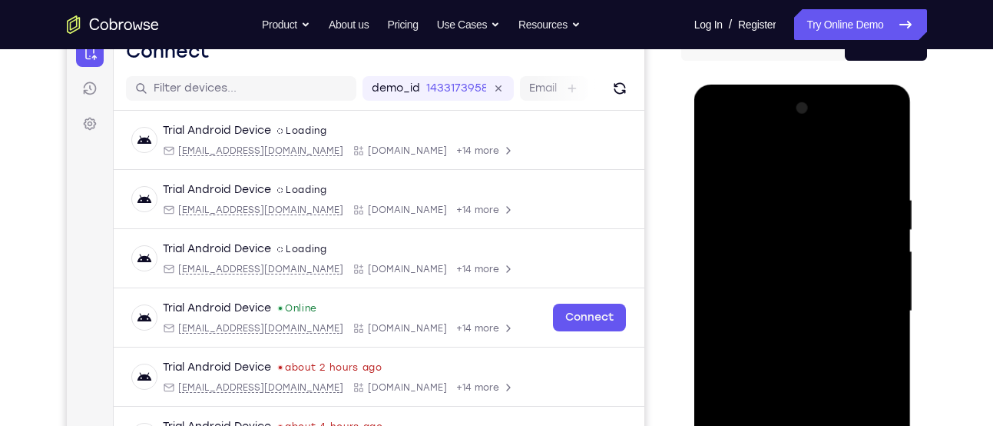
scroll to position [145, 0]
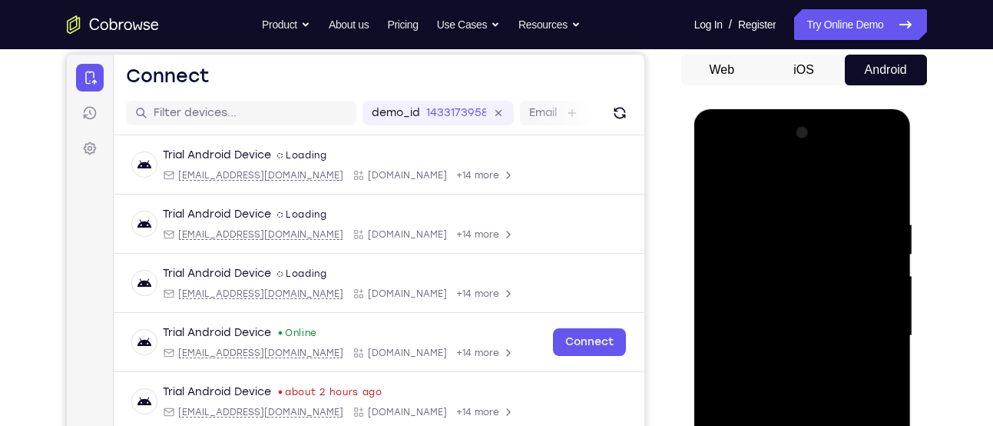
click at [863, 145] on div at bounding box center [803, 336] width 194 height 430
click at [892, 181] on div at bounding box center [803, 336] width 194 height 430
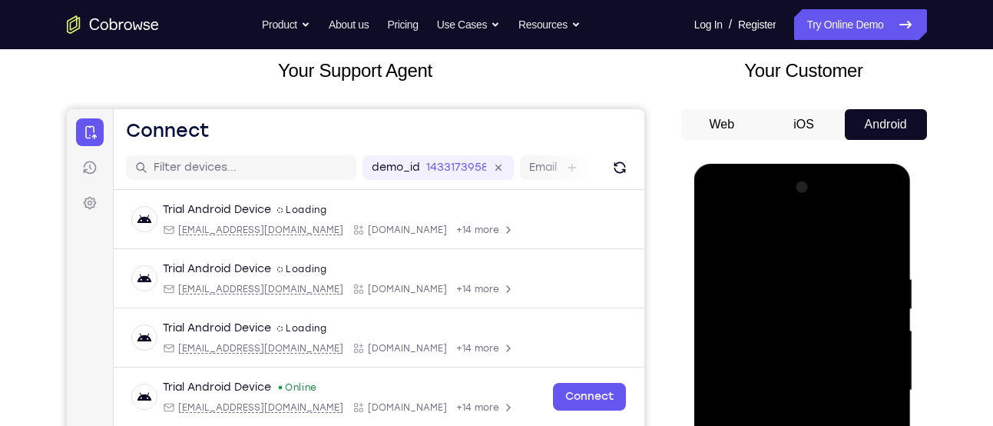
scroll to position [52, 0]
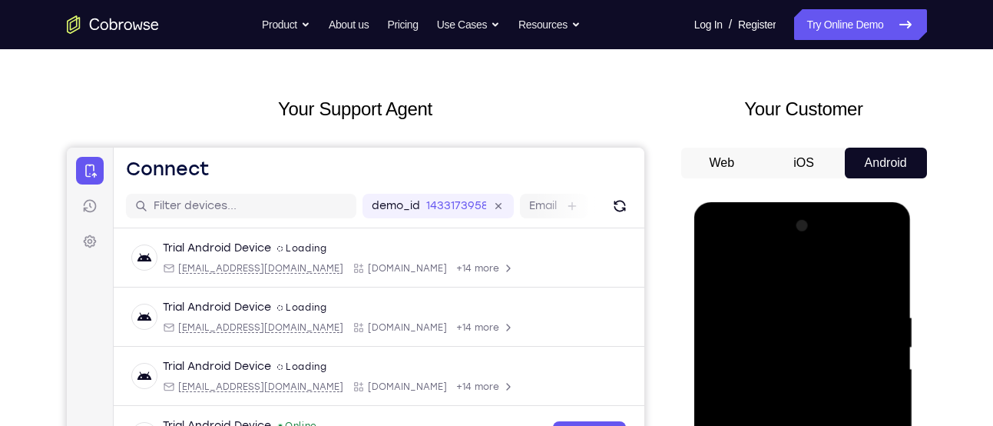
click at [147, 17] on icon "Go to the home page" at bounding box center [113, 24] width 92 height 18
